Goal: Task Accomplishment & Management: Manage account settings

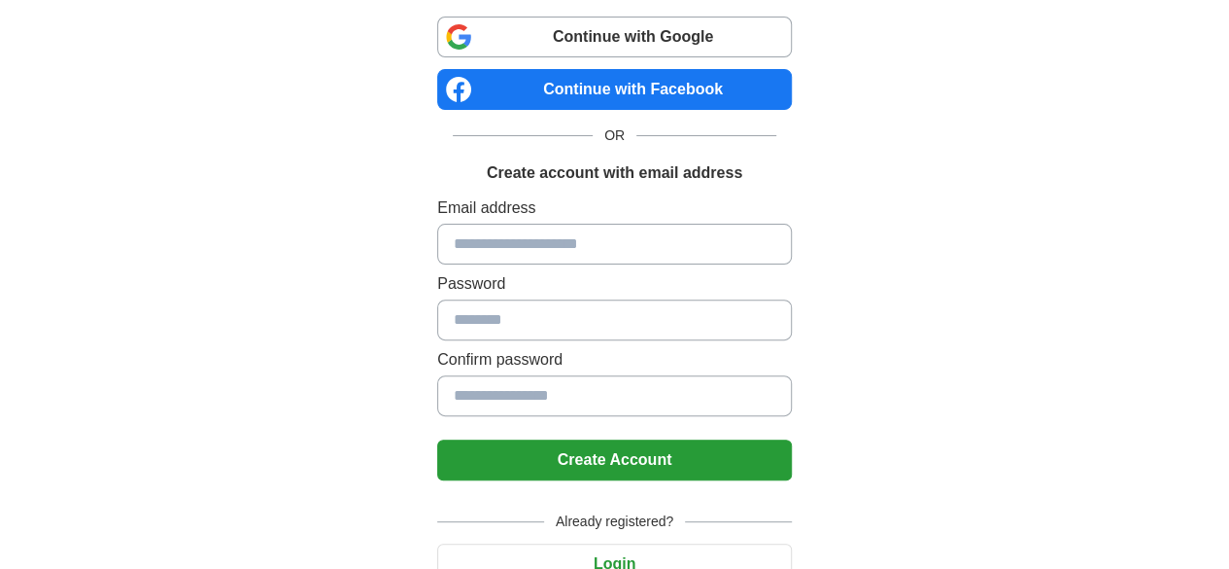
scroll to position [194, 0]
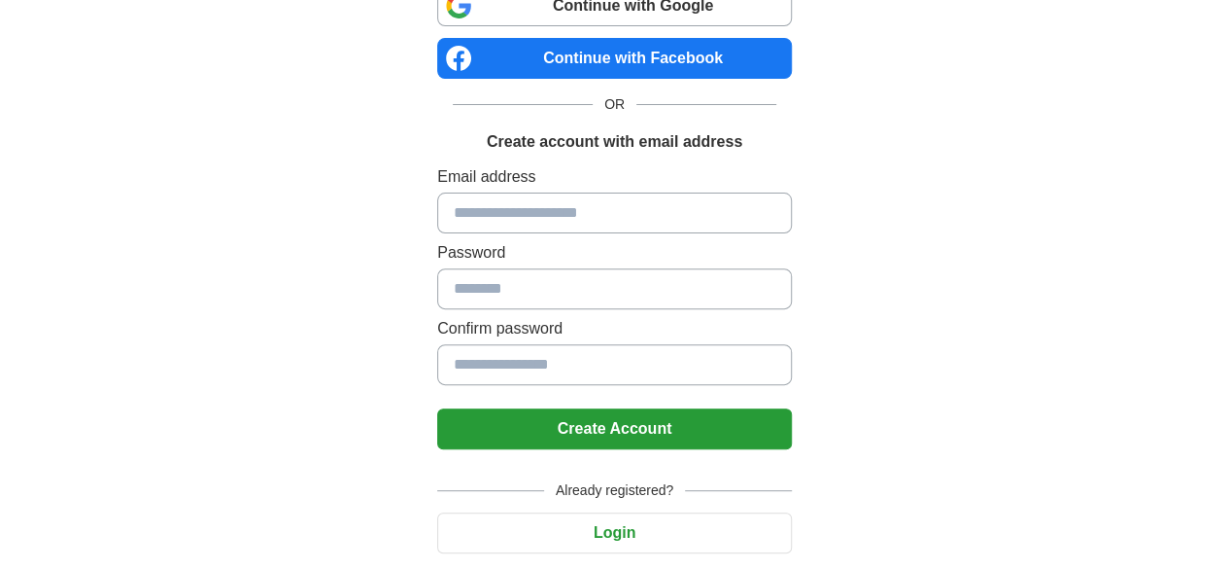
click at [519, 192] on input at bounding box center [614, 212] width 355 height 41
type input "**********"
click at [441, 344] on input at bounding box center [614, 364] width 355 height 41
click at [451, 268] on input at bounding box center [614, 288] width 355 height 41
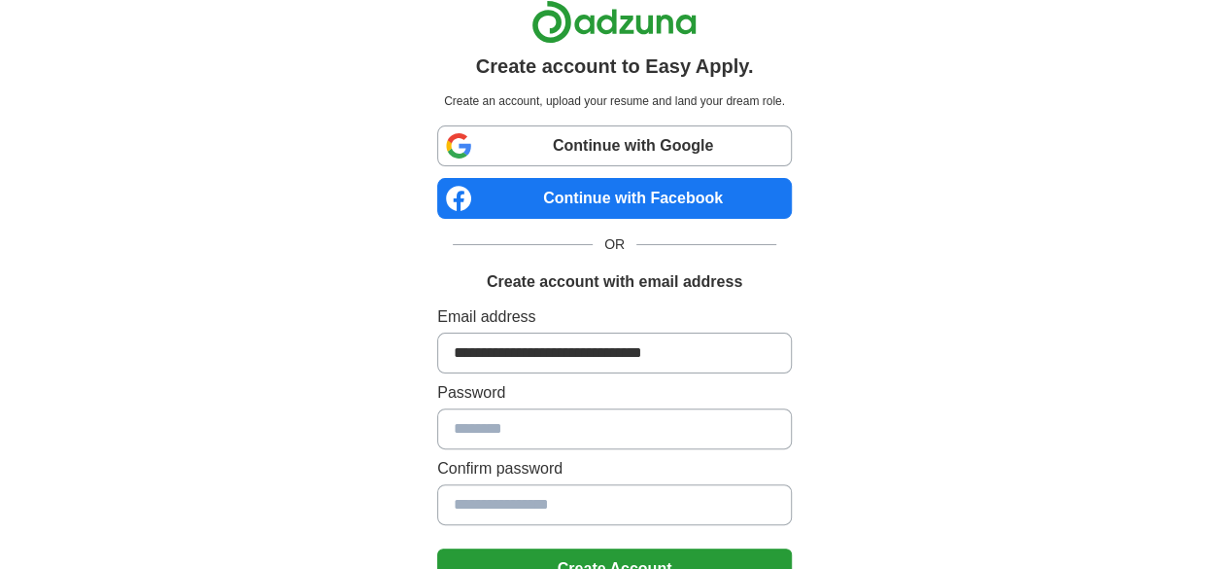
scroll to position [0, 0]
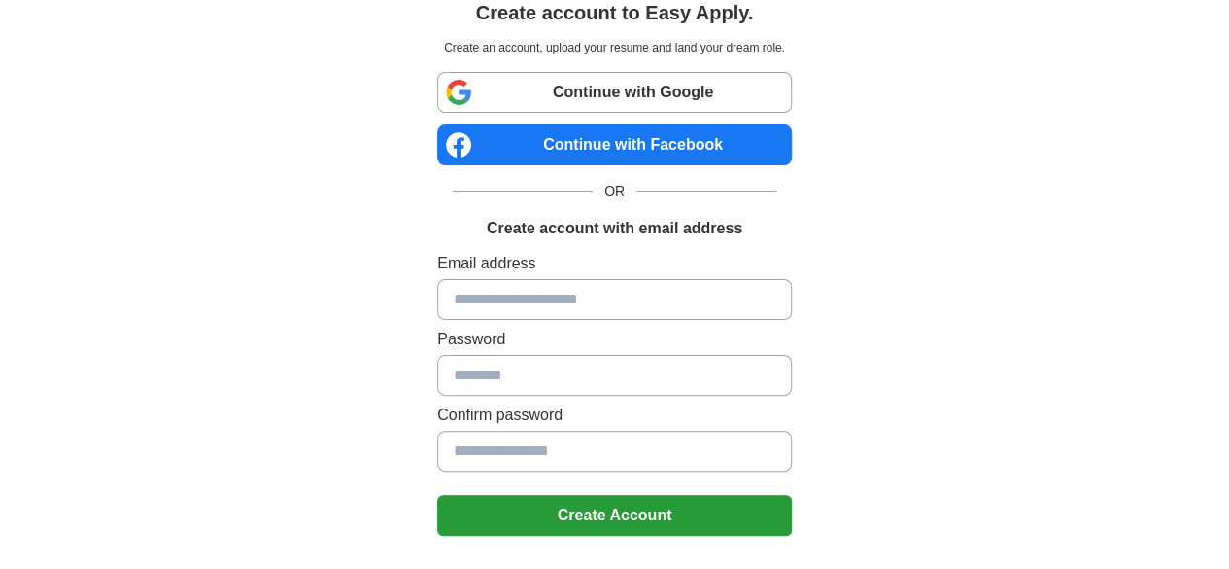
scroll to position [97, 0]
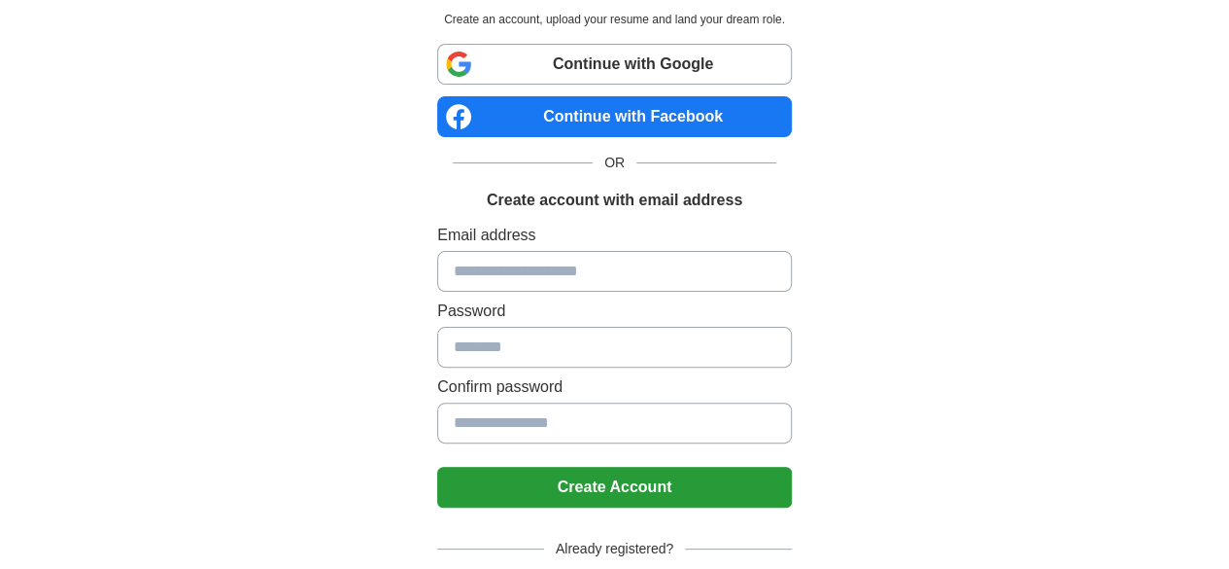
click at [639, 79] on link "Continue with Google" at bounding box center [614, 64] width 355 height 41
